Goal: Task Accomplishment & Management: Manage account settings

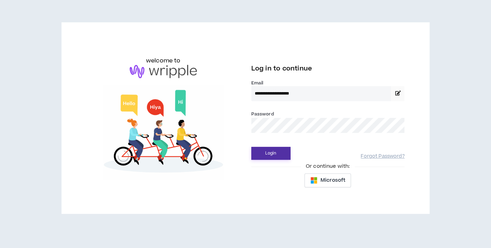
click at [277, 152] on button "Login" at bounding box center [270, 153] width 39 height 13
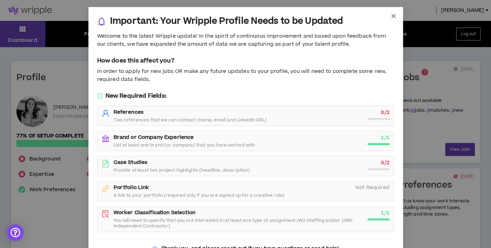
click at [396, 13] on icon "close" at bounding box center [394, 16] width 6 height 6
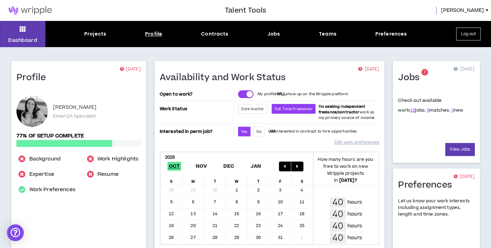
click at [159, 33] on div "Profile" at bounding box center [153, 33] width 17 height 7
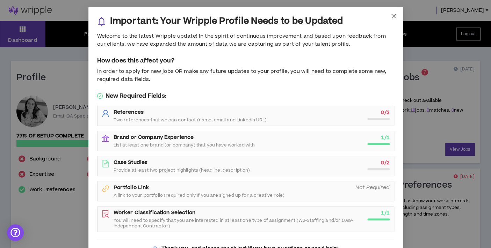
click at [391, 17] on icon "close" at bounding box center [394, 16] width 6 height 6
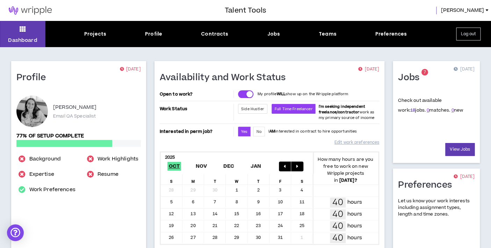
click at [410, 112] on link "18" at bounding box center [412, 110] width 5 height 6
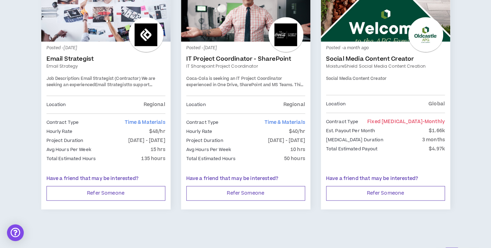
scroll to position [1216, 0]
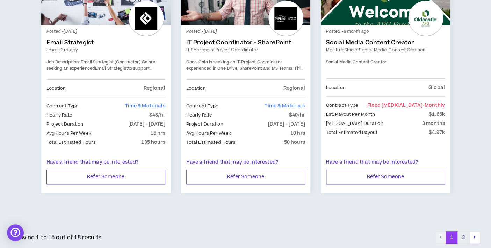
click at [464, 235] on button "2" at bounding box center [463, 238] width 12 height 13
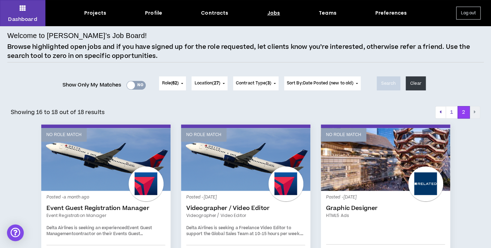
scroll to position [17, 0]
